Goal: Check status: Check status

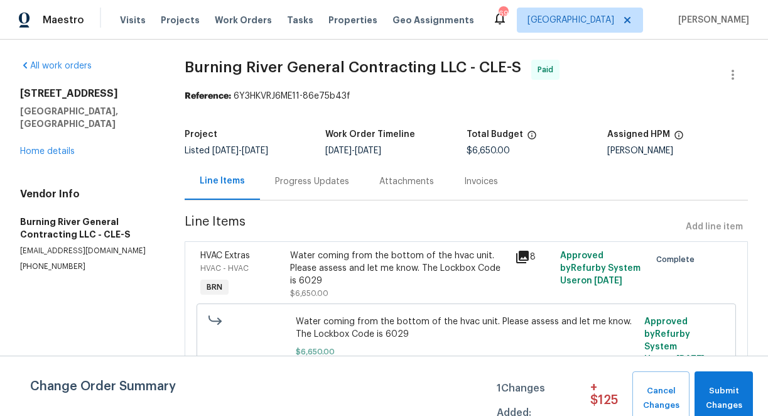
scroll to position [19, 0]
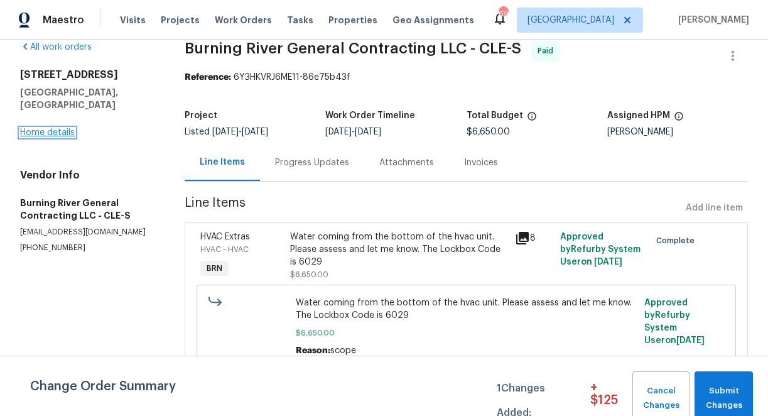
click at [52, 128] on link "Home details" at bounding box center [47, 132] width 55 height 9
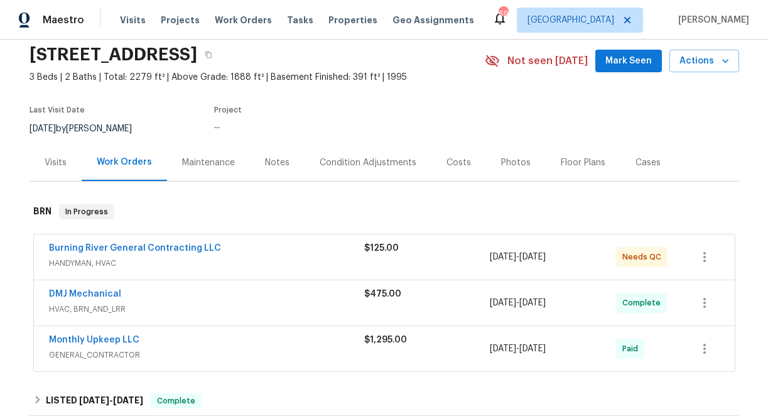
scroll to position [106, 0]
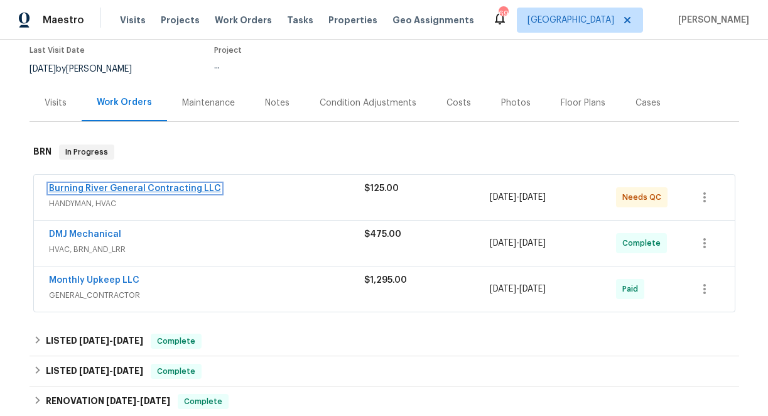
click at [151, 187] on link "Burning River General Contracting LLC" at bounding box center [135, 188] width 172 height 9
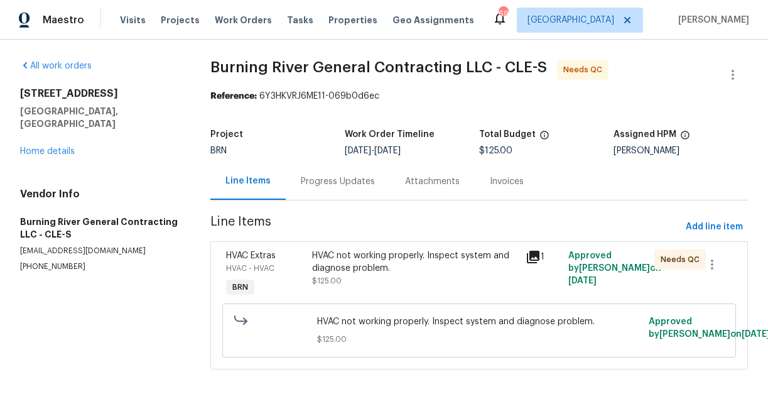
click at [533, 258] on icon at bounding box center [533, 256] width 15 height 15
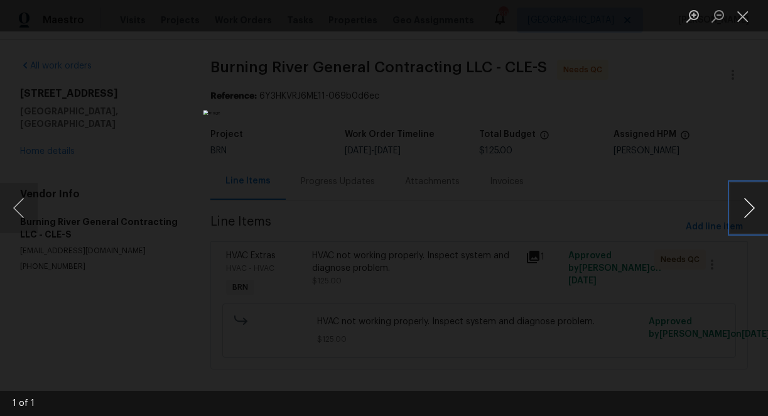
click at [750, 209] on button "Next image" at bounding box center [750, 208] width 38 height 50
click at [744, 16] on button "Close lightbox" at bounding box center [743, 16] width 25 height 22
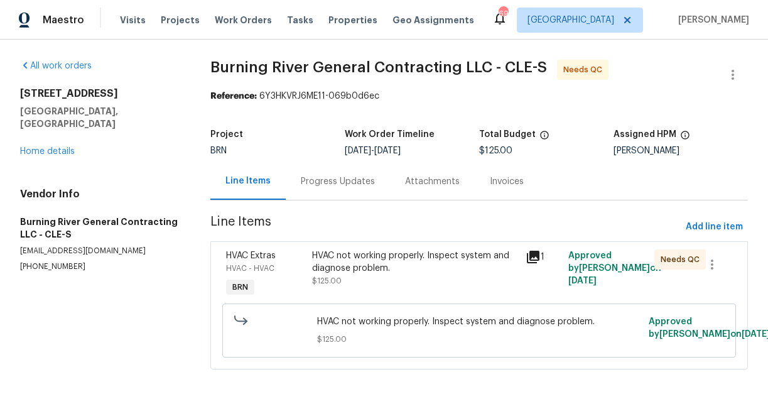
click at [349, 179] on div "Progress Updates" at bounding box center [338, 181] width 74 height 13
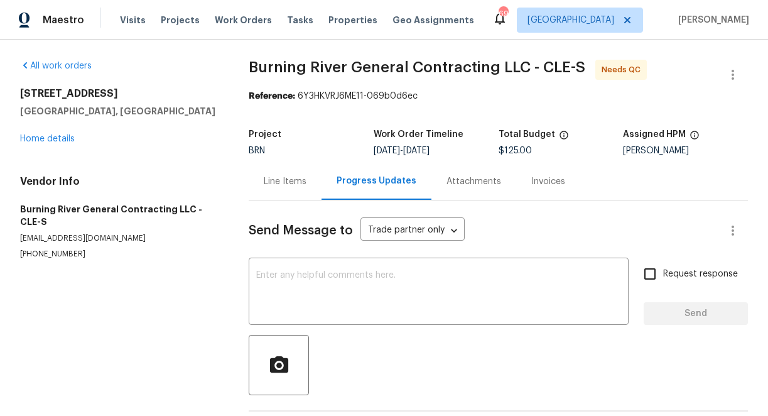
click at [292, 181] on div "Line Items" at bounding box center [285, 181] width 43 height 13
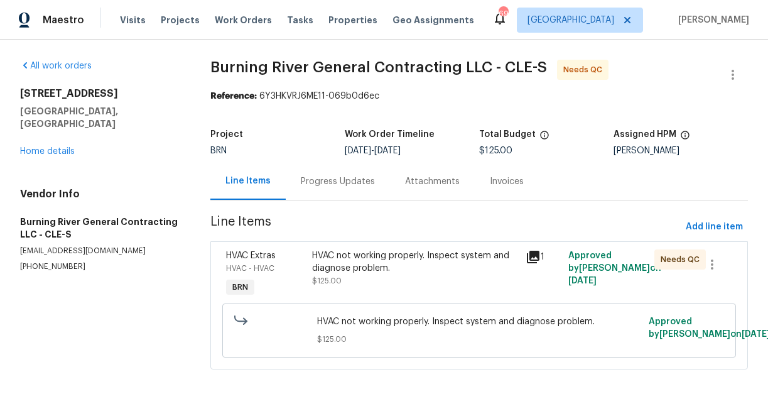
click at [339, 181] on div "Progress Updates" at bounding box center [338, 181] width 74 height 13
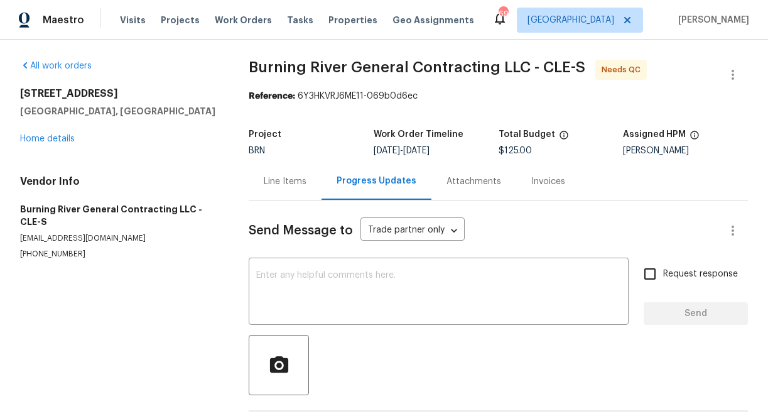
scroll to position [53, 0]
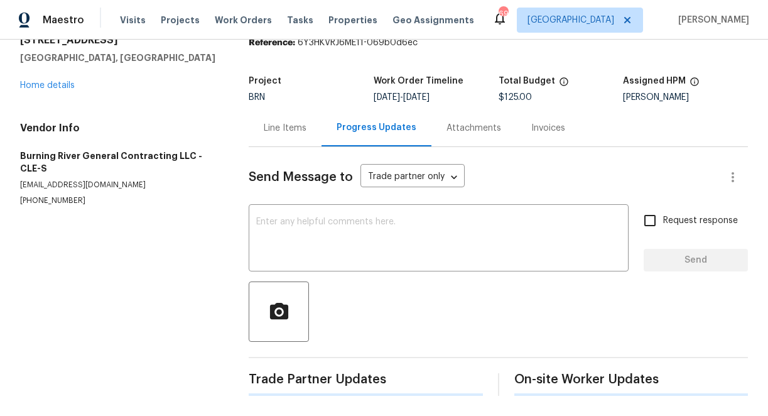
click at [462, 129] on div "Attachments" at bounding box center [474, 128] width 55 height 13
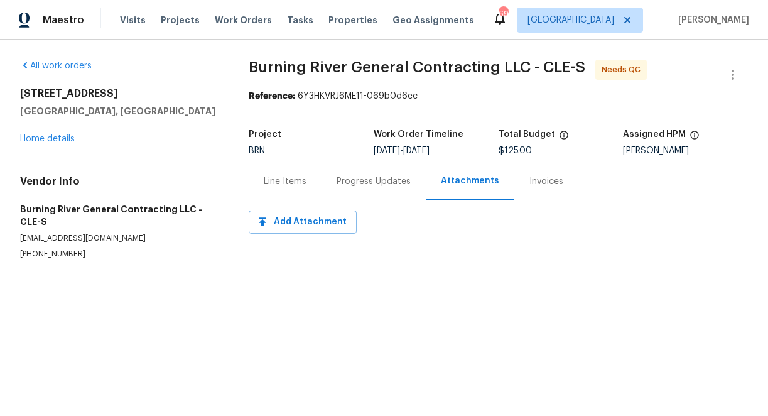
click at [288, 182] on div "Line Items" at bounding box center [285, 181] width 43 height 13
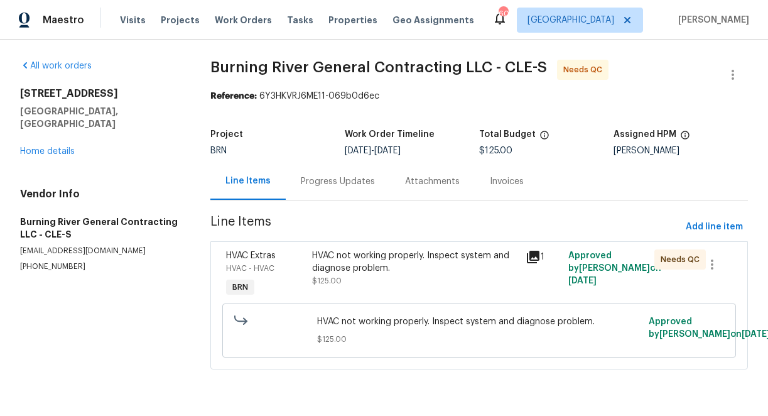
click at [341, 183] on div "Progress Updates" at bounding box center [338, 181] width 74 height 13
